Goal: Obtain resource: Download file/media

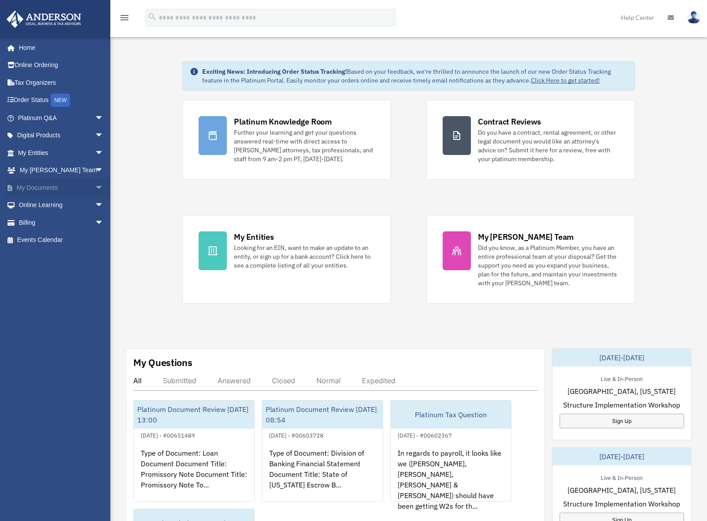
click at [95, 189] on span "arrow_drop_down" at bounding box center [104, 188] width 18 height 18
click at [34, 208] on link "Box" at bounding box center [64, 205] width 105 height 18
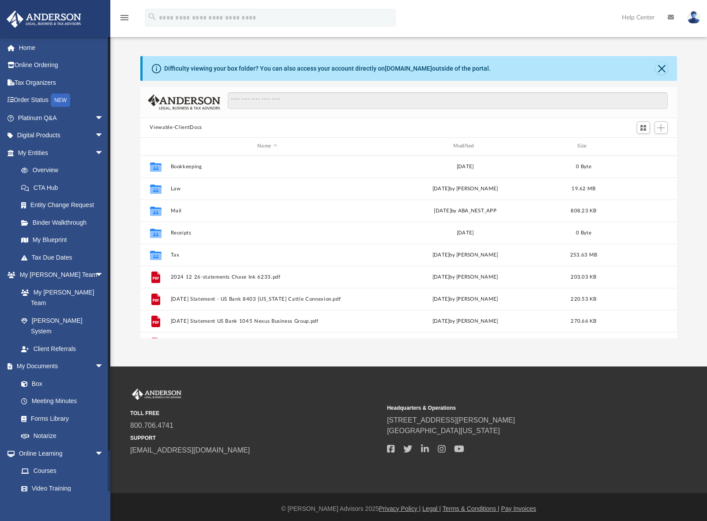
scroll to position [194, 531]
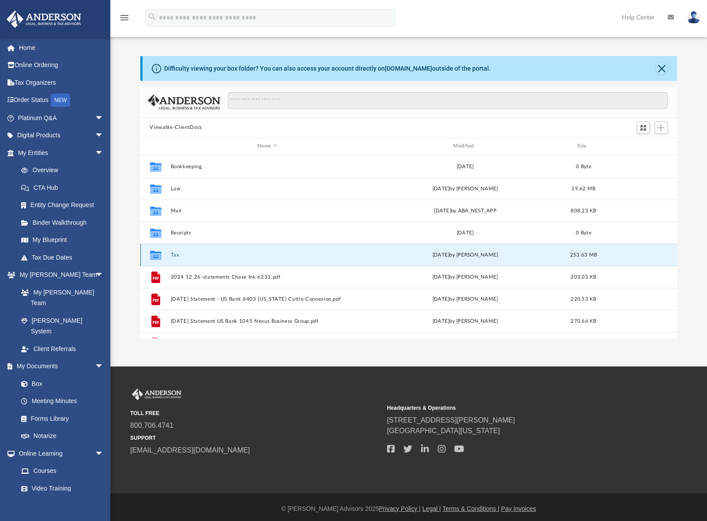
click at [179, 256] on button "Tax" at bounding box center [267, 255] width 194 height 6
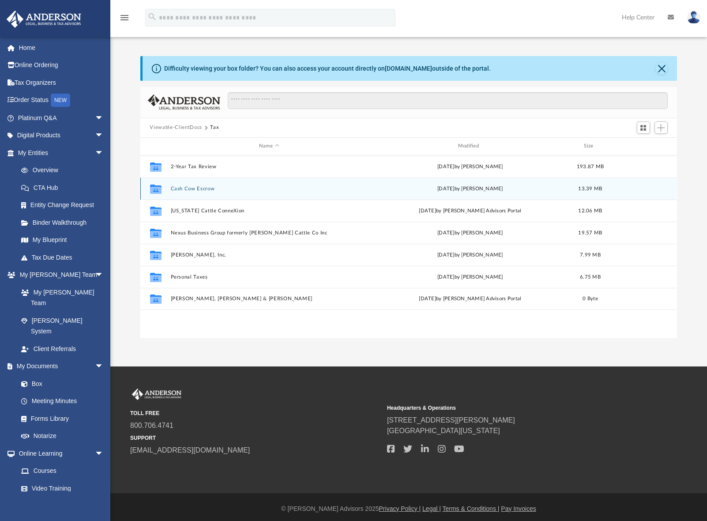
click at [199, 188] on button "Cash Cow Escrow" at bounding box center [268, 189] width 197 height 6
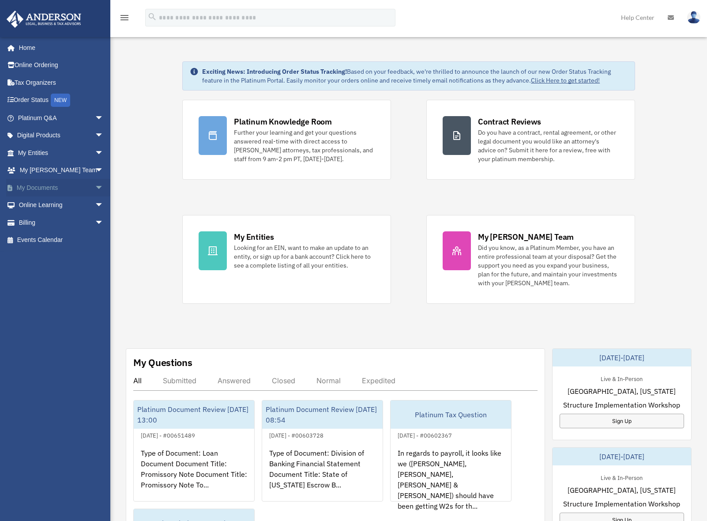
click at [95, 185] on span "arrow_drop_down" at bounding box center [104, 188] width 18 height 18
click at [53, 205] on link "Box" at bounding box center [64, 205] width 105 height 18
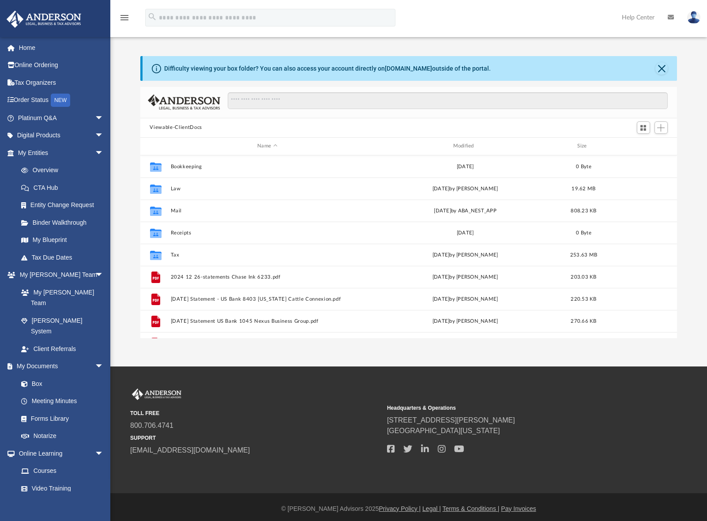
scroll to position [194, 531]
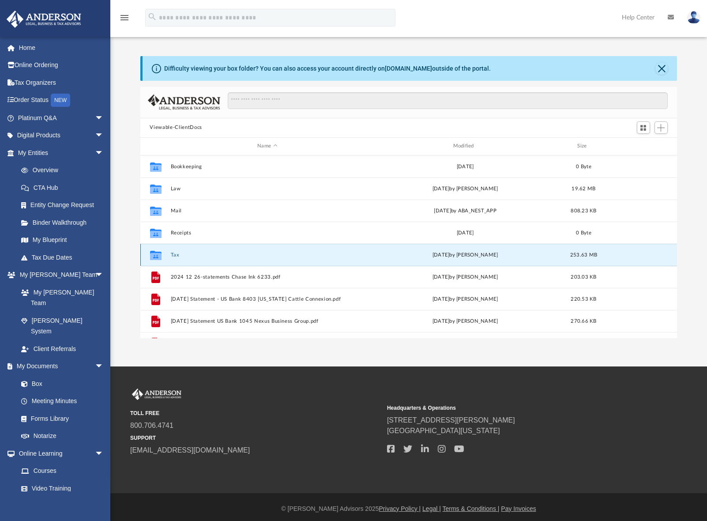
click at [177, 256] on button "Tax" at bounding box center [267, 255] width 194 height 6
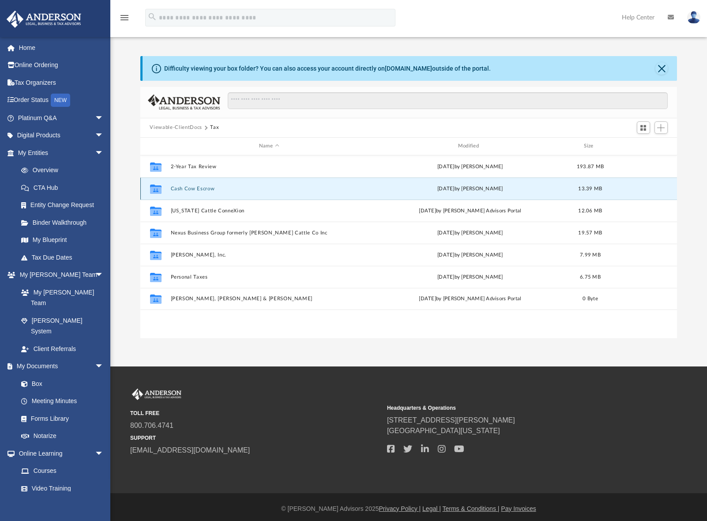
click at [182, 191] on button "Cash Cow Escrow" at bounding box center [268, 189] width 197 height 6
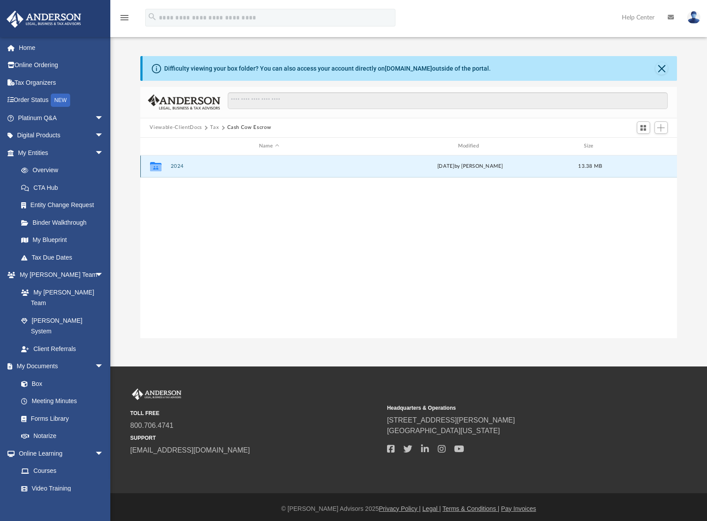
click at [177, 169] on button "2024" at bounding box center [268, 166] width 197 height 6
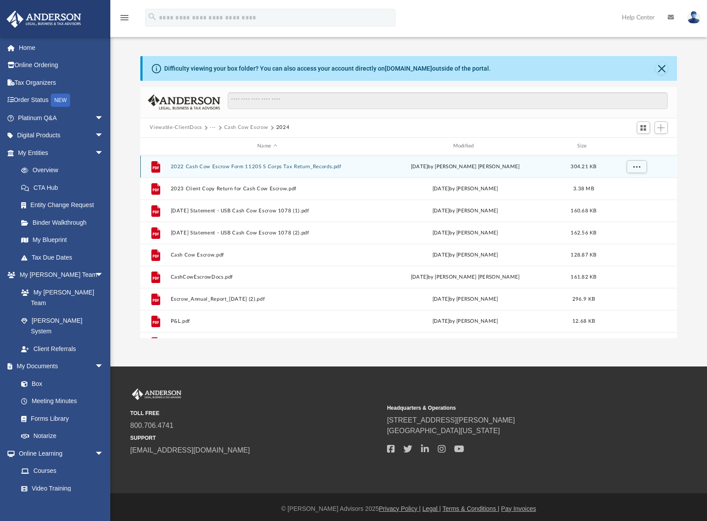
click at [212, 166] on button "2022 Cash Cow Escrow Form 1120S S Corps Tax Return_Records.pdf" at bounding box center [267, 167] width 194 height 6
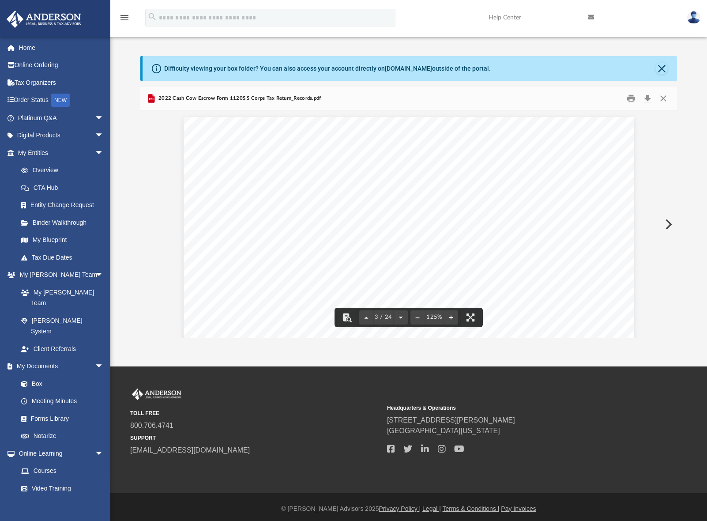
scroll to position [1192, 0]
click at [664, 100] on button "Close" at bounding box center [664, 98] width 16 height 14
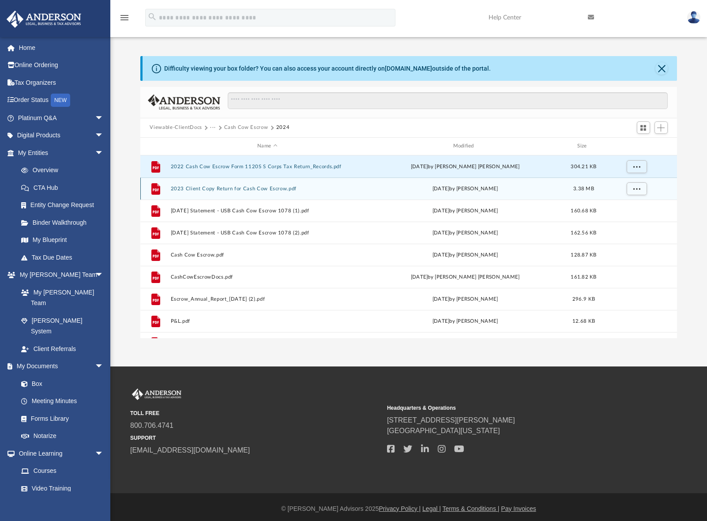
click at [214, 191] on button "2023 Client Copy Return for Cash Cow Escrow.pdf" at bounding box center [267, 189] width 194 height 6
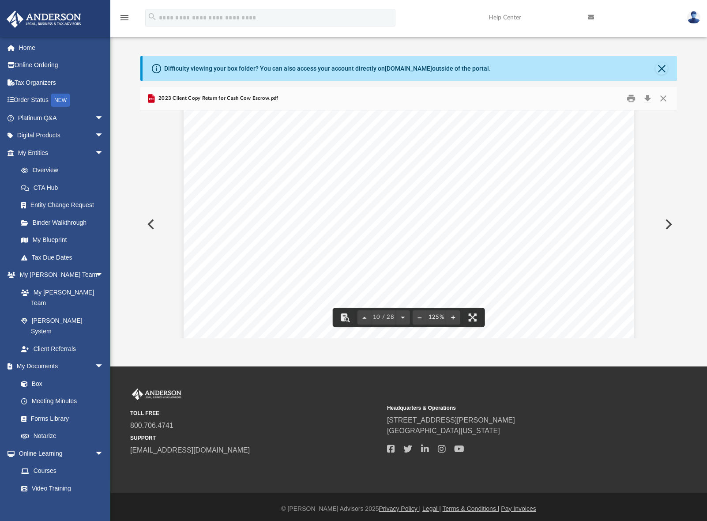
scroll to position [5474, 0]
click at [664, 98] on button "Close" at bounding box center [664, 98] width 16 height 14
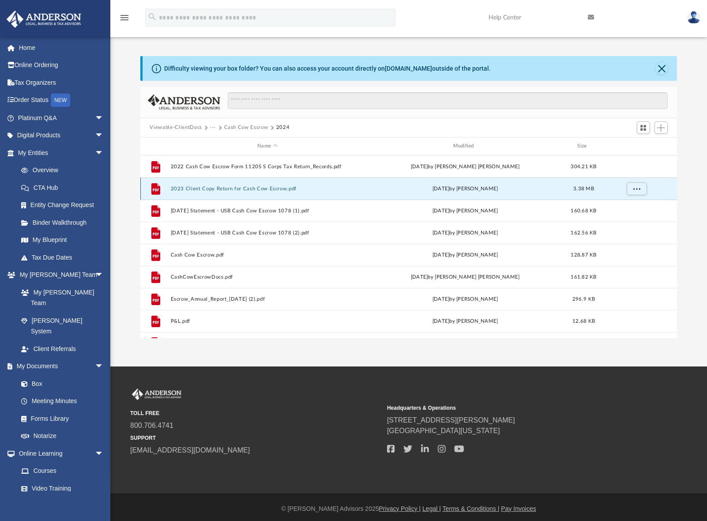
click at [215, 188] on button "2023 Client Copy Return for Cash Cow Escrow.pdf" at bounding box center [267, 189] width 194 height 6
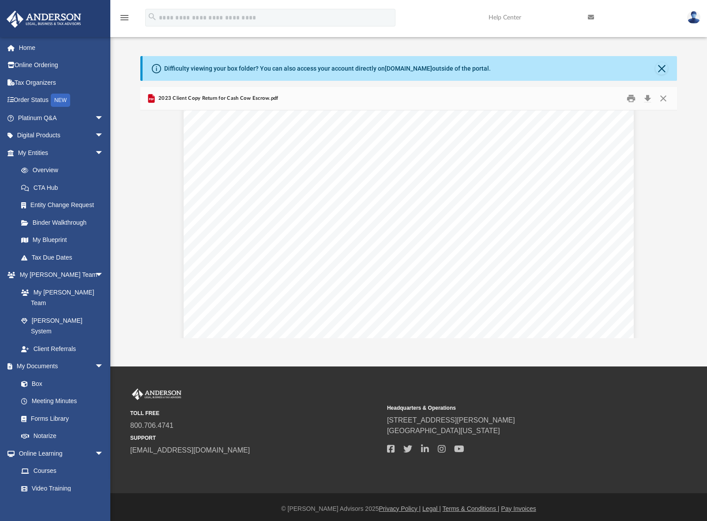
scroll to position [7836, 0]
click at [40, 375] on link "Box" at bounding box center [64, 384] width 105 height 18
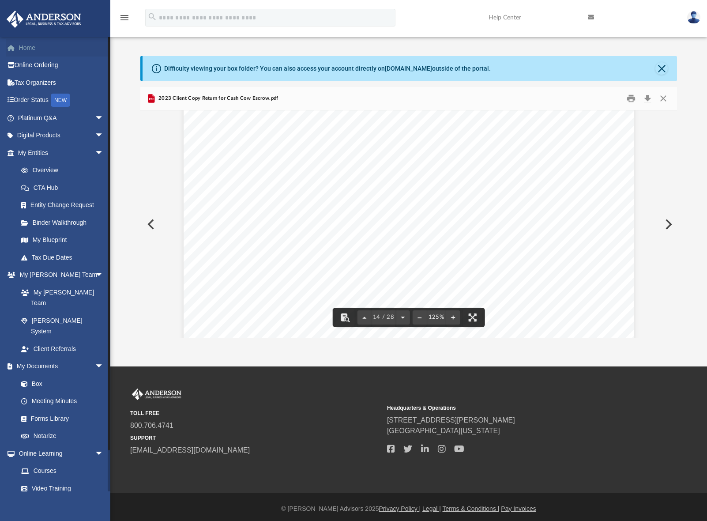
click at [33, 49] on link "Home" at bounding box center [61, 48] width 111 height 18
